Goal: Information Seeking & Learning: Learn about a topic

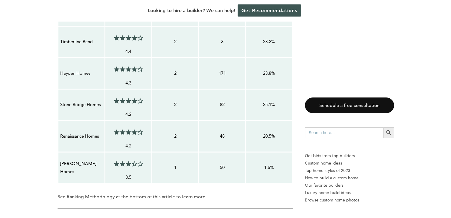
scroll to position [709, 0]
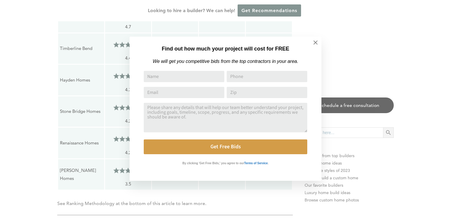
drag, startPoint x: 448, startPoint y: 10, endPoint x: 451, endPoint y: 54, distance: 44.1
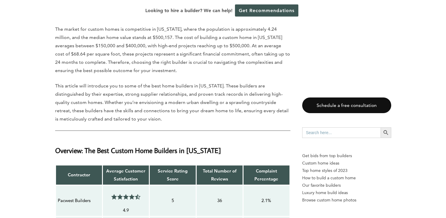
scroll to position [285, 0]
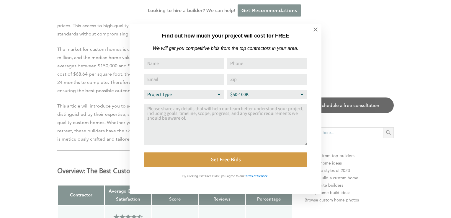
drag, startPoint x: 447, startPoint y: 12, endPoint x: 448, endPoint y: 2, distance: 10.1
click at [315, 30] on icon at bounding box center [315, 29] width 4 height 4
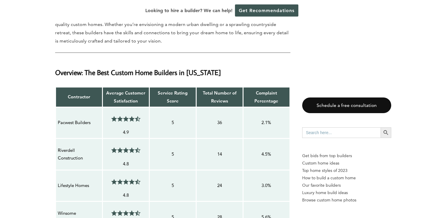
scroll to position [397, 0]
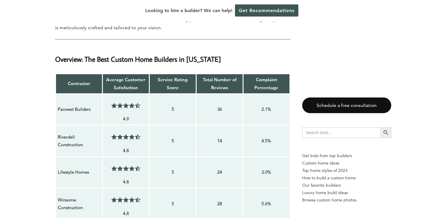
click at [68, 108] on p "Pacwest Builders" at bounding box center [79, 109] width 42 height 8
click at [69, 135] on p "Riverdell Construction" at bounding box center [79, 141] width 42 height 16
click at [116, 134] on span at bounding box center [115, 137] width 3 height 6
click at [318, 133] on input "Search for:" at bounding box center [341, 132] width 78 height 11
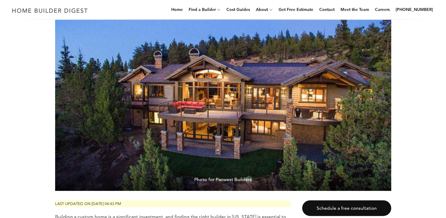
scroll to position [0, 0]
